Goal: Communication & Community: Answer question/provide support

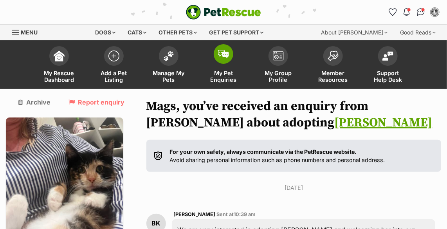
click at [220, 58] on img at bounding box center [223, 54] width 11 height 9
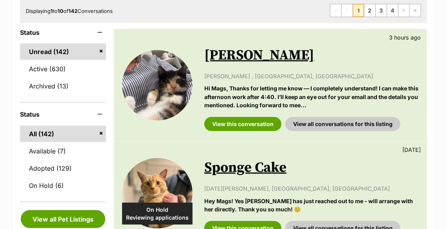
scroll to position [178, 0]
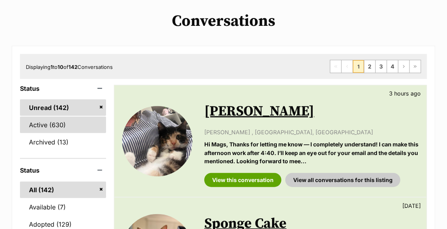
click at [47, 126] on link "Active (630)" at bounding box center [63, 125] width 86 height 16
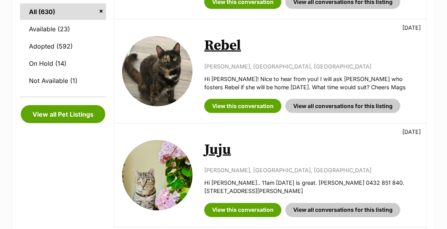
scroll to position [427, 0]
